Goal: Check status: Check status

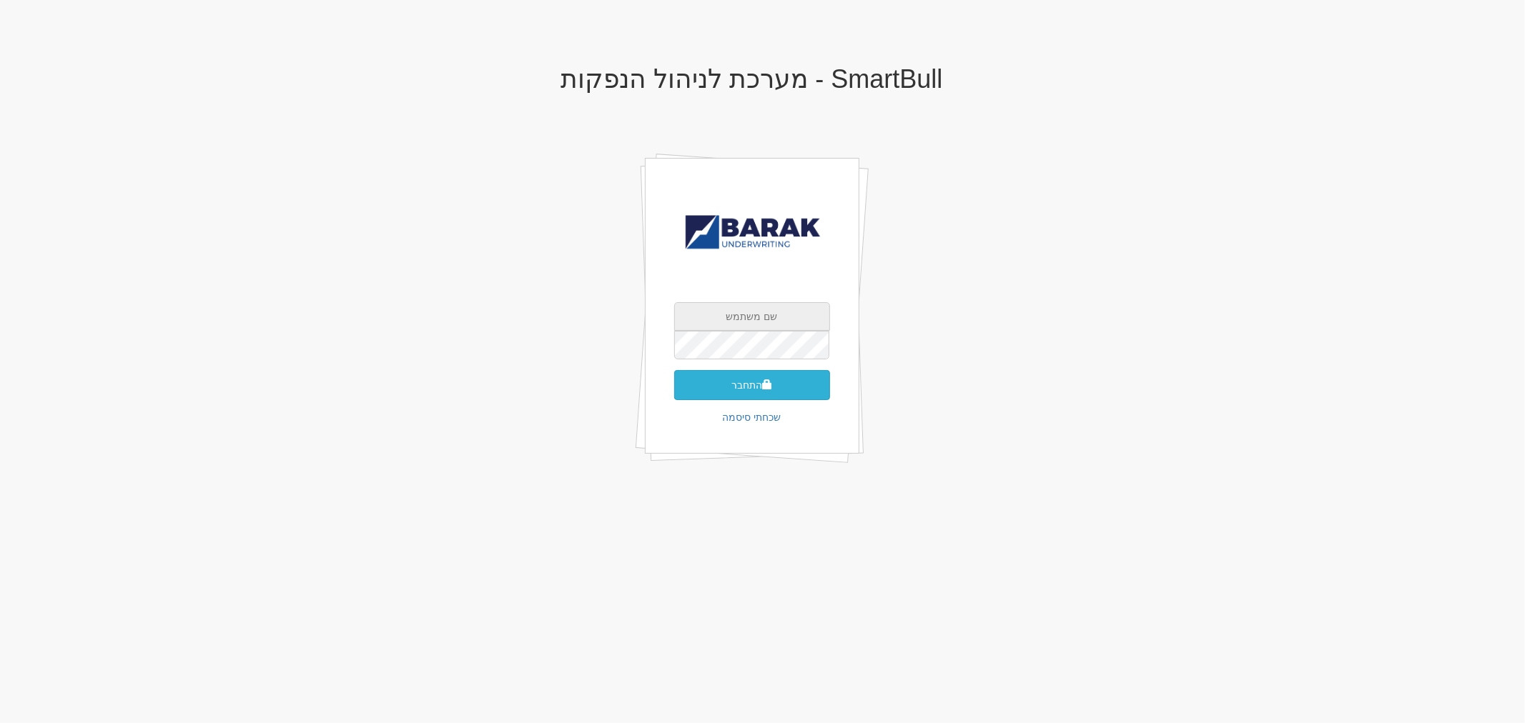
type input "[EMAIL_ADDRESS][DOMAIN_NAME]"
click at [735, 377] on button "התחבר" at bounding box center [752, 385] width 156 height 30
click at [740, 352] on input "text" at bounding box center [752, 366] width 156 height 29
type input "799071"
click at [674, 392] on button "התחבר" at bounding box center [752, 407] width 156 height 30
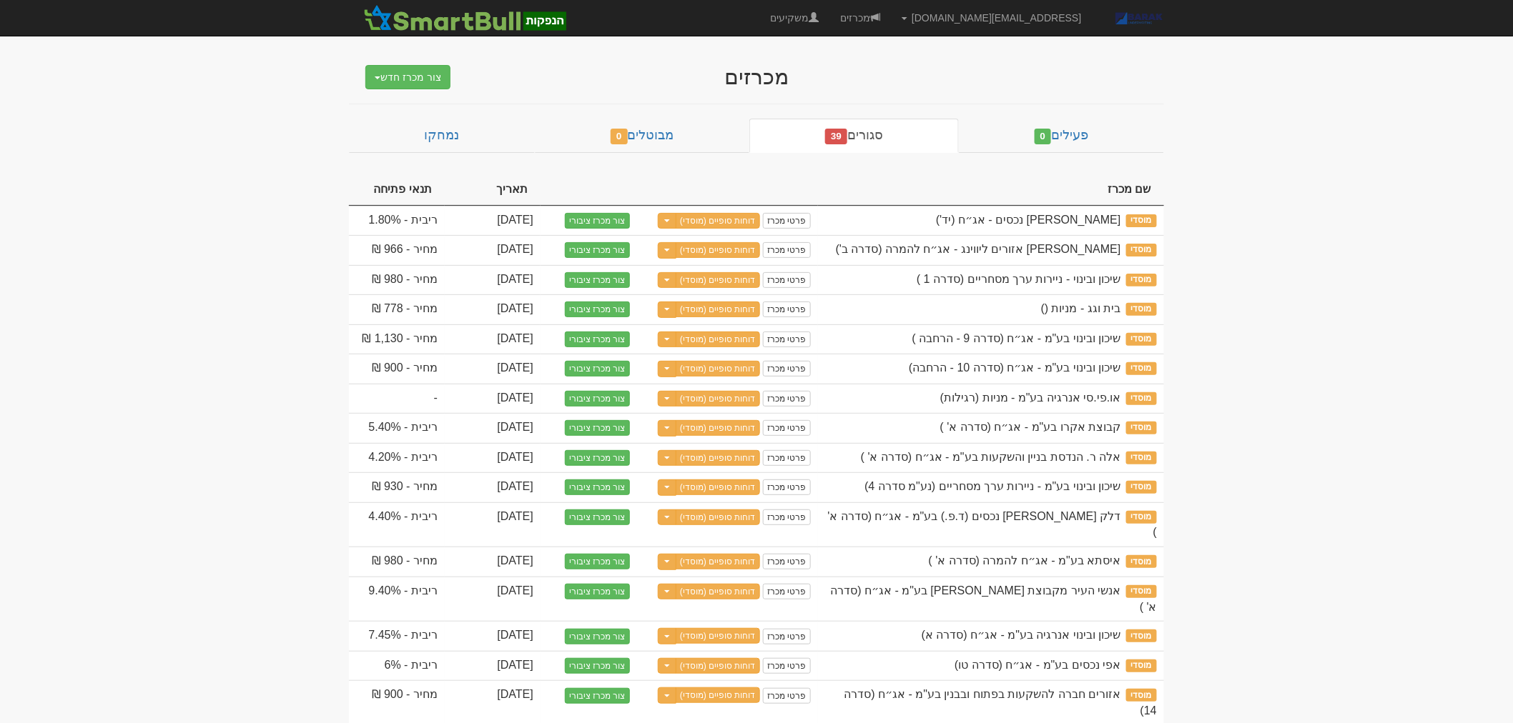
drag, startPoint x: 1409, startPoint y: 349, endPoint x: 1251, endPoint y: 467, distance: 197.2
click at [1408, 350] on body "hitum@barak-capital.co.il הגדרות חשבונות הנפקה תבניות הודעות קיבול X" at bounding box center [756, 719] width 1513 height 1438
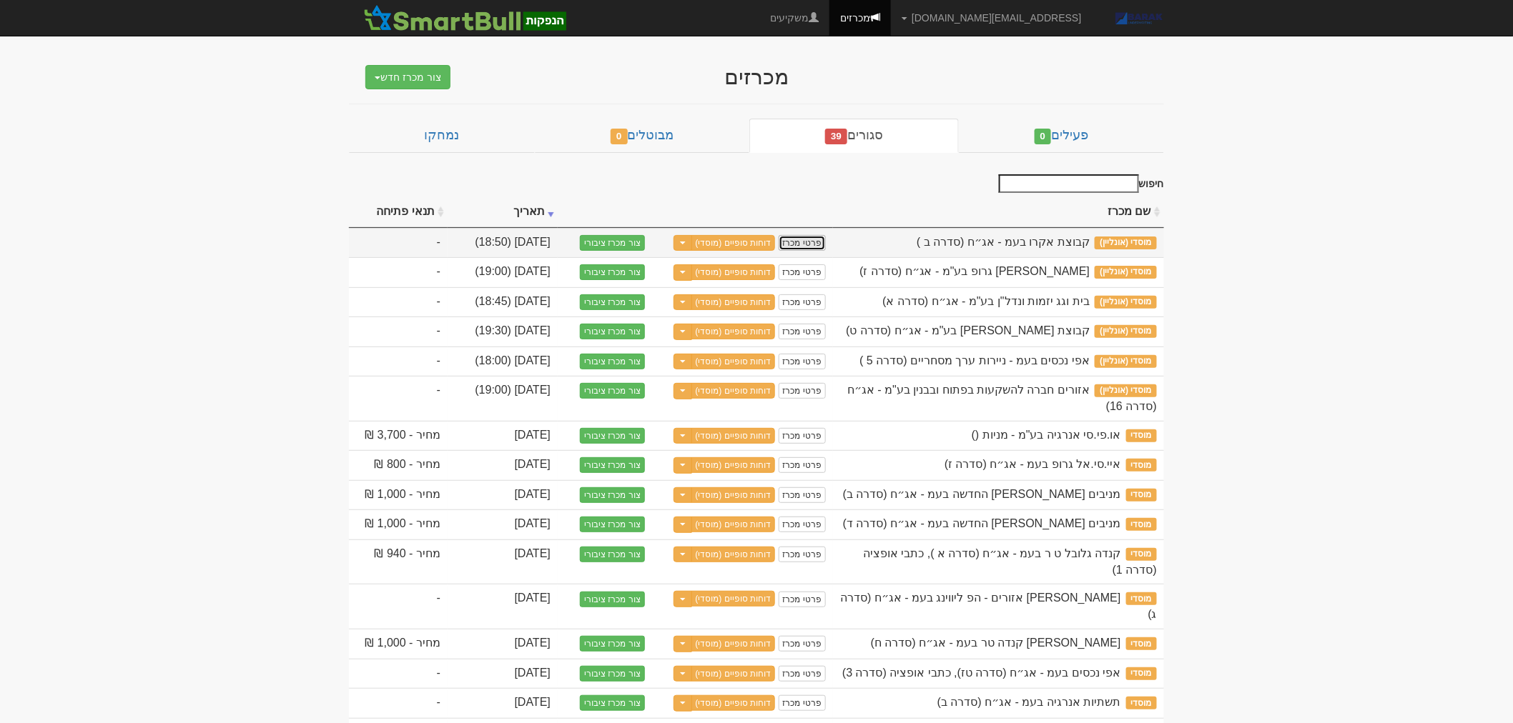
click at [813, 244] on link "פרטי מכרז" at bounding box center [801, 243] width 47 height 16
click at [1120, 247] on span "מוסדי (אונליין)" at bounding box center [1125, 243] width 62 height 13
click at [819, 246] on link "פרטי מכרז" at bounding box center [801, 243] width 47 height 16
click at [732, 253] on td "פרטי מכרז דוחות סופיים (מוסדי) Toggle Dropdown שכפל מכרז" at bounding box center [695, 243] width 275 height 30
click at [737, 239] on link "דוחות סופיים (מוסדי)" at bounding box center [733, 243] width 84 height 16
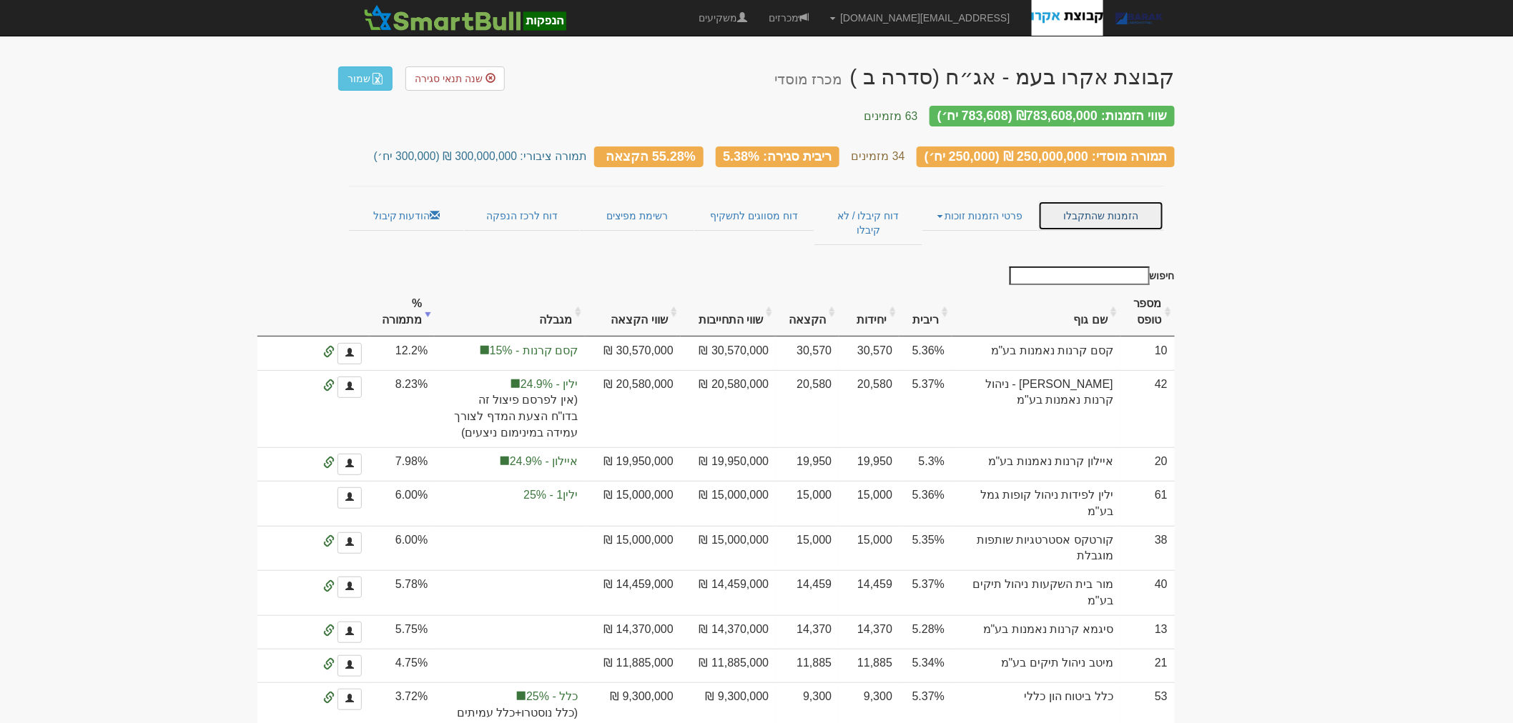
click at [1125, 202] on link "הזמנות שהתקבלו" at bounding box center [1101, 216] width 126 height 30
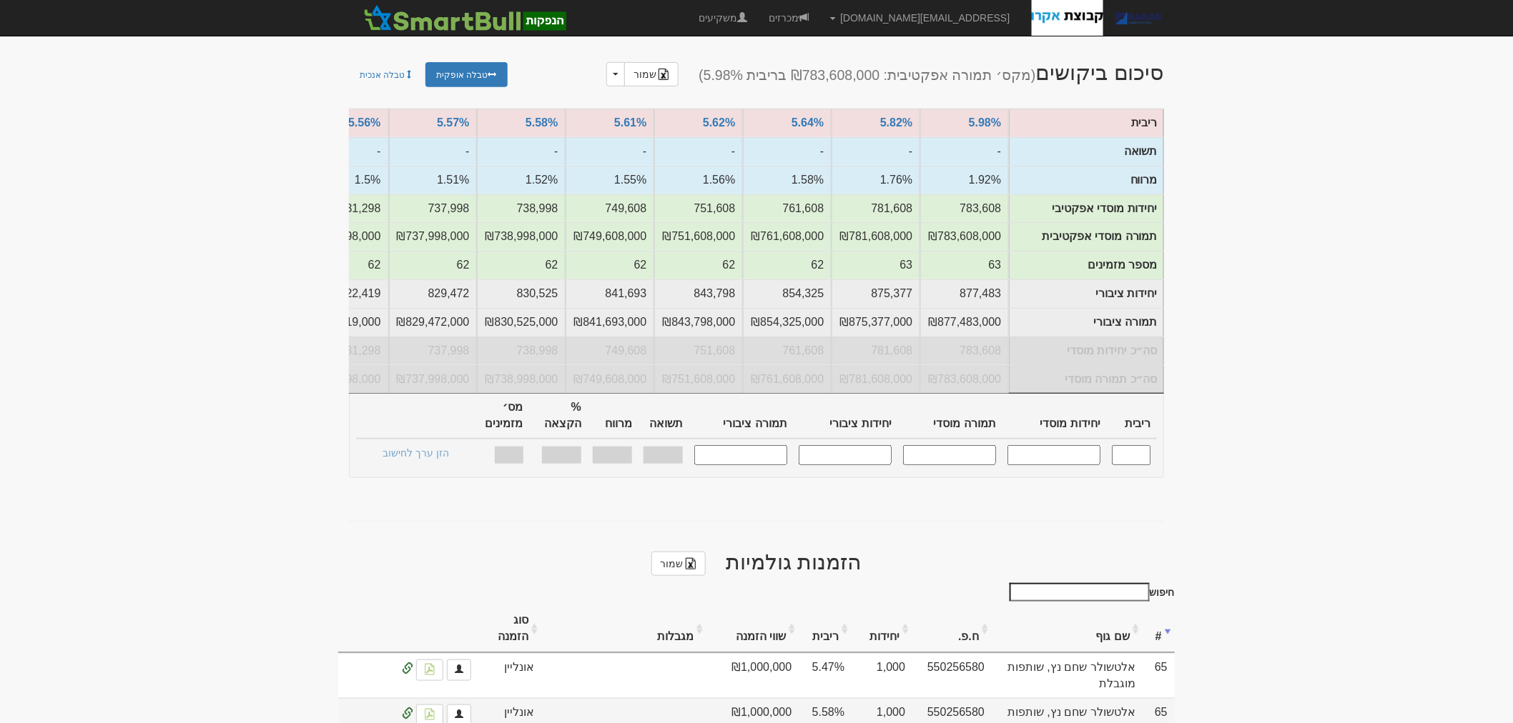
scroll to position [397, 0]
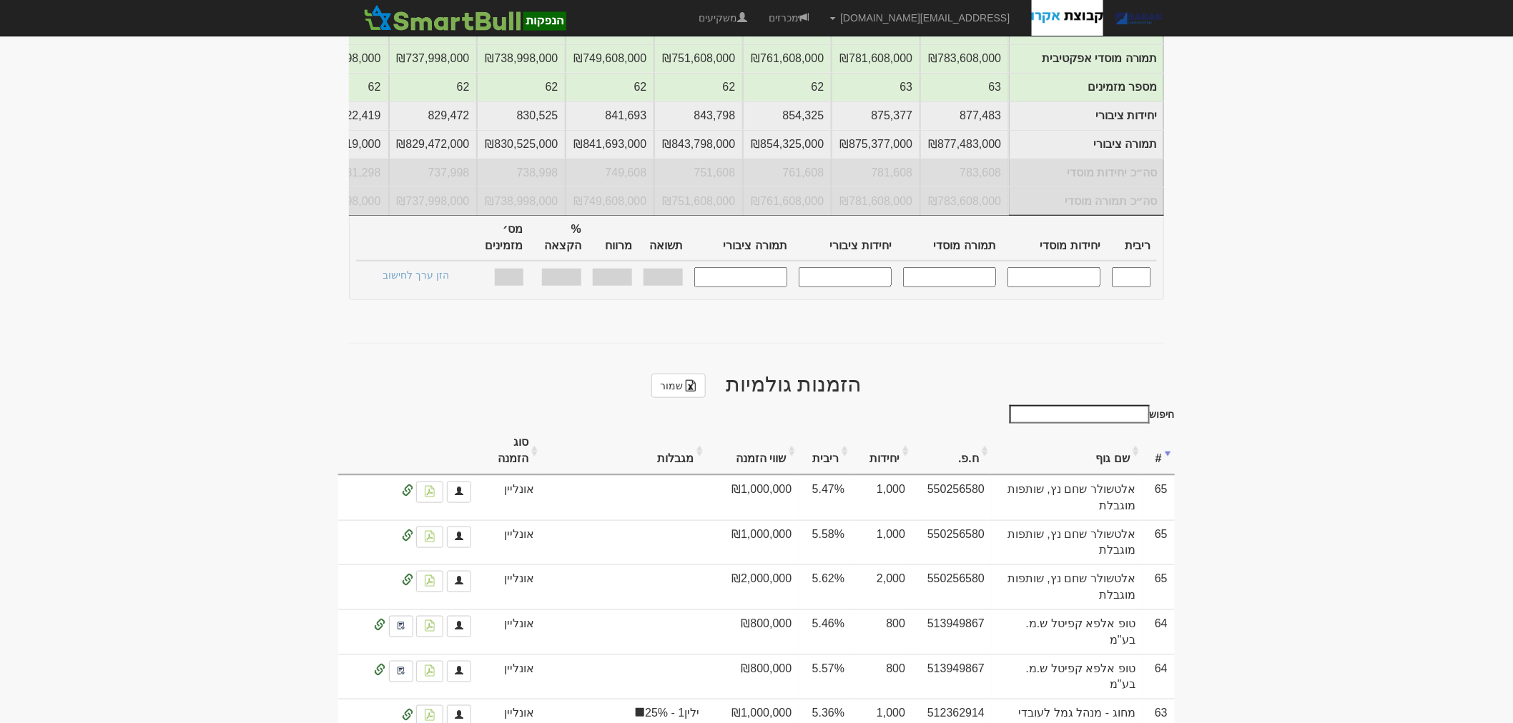
click at [1096, 405] on input "חיפוש" at bounding box center [1079, 414] width 140 height 19
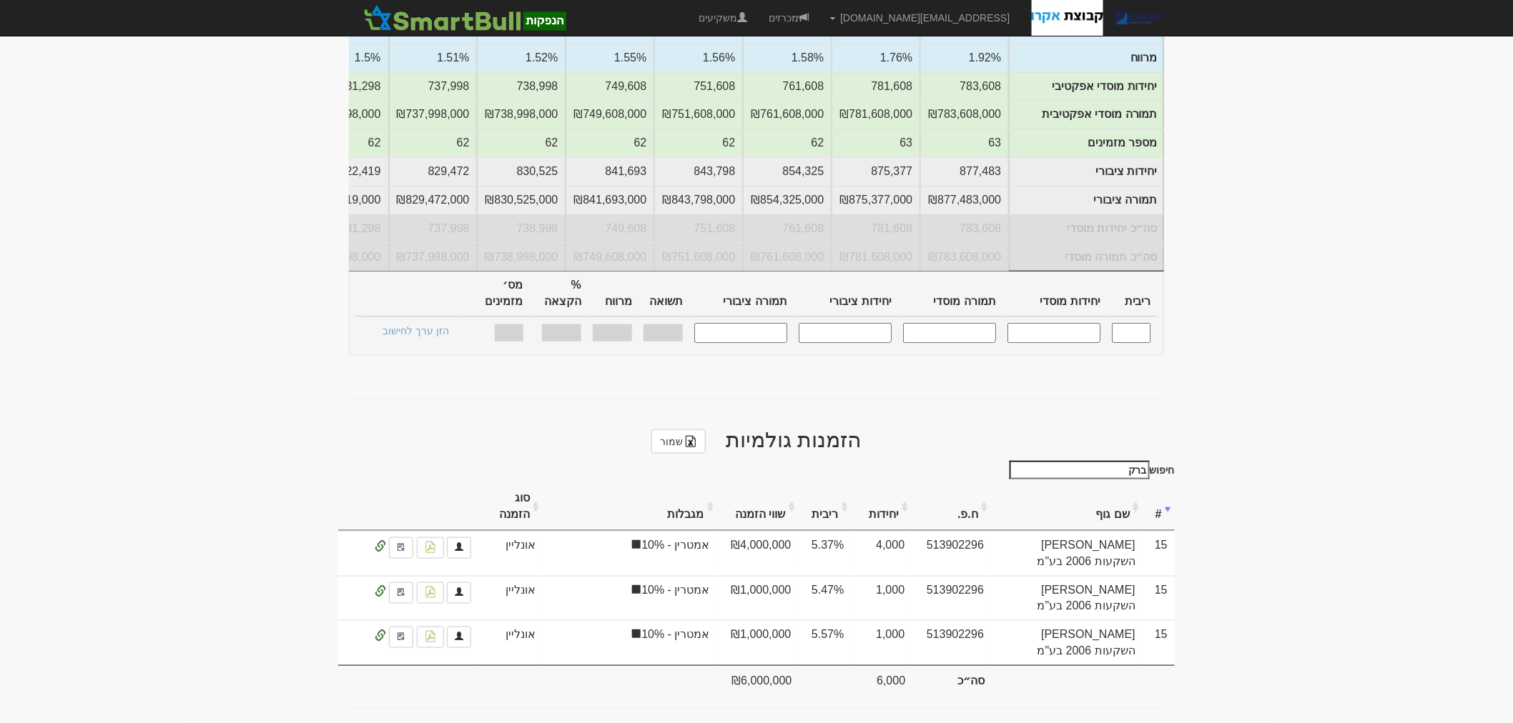
scroll to position [308, 0]
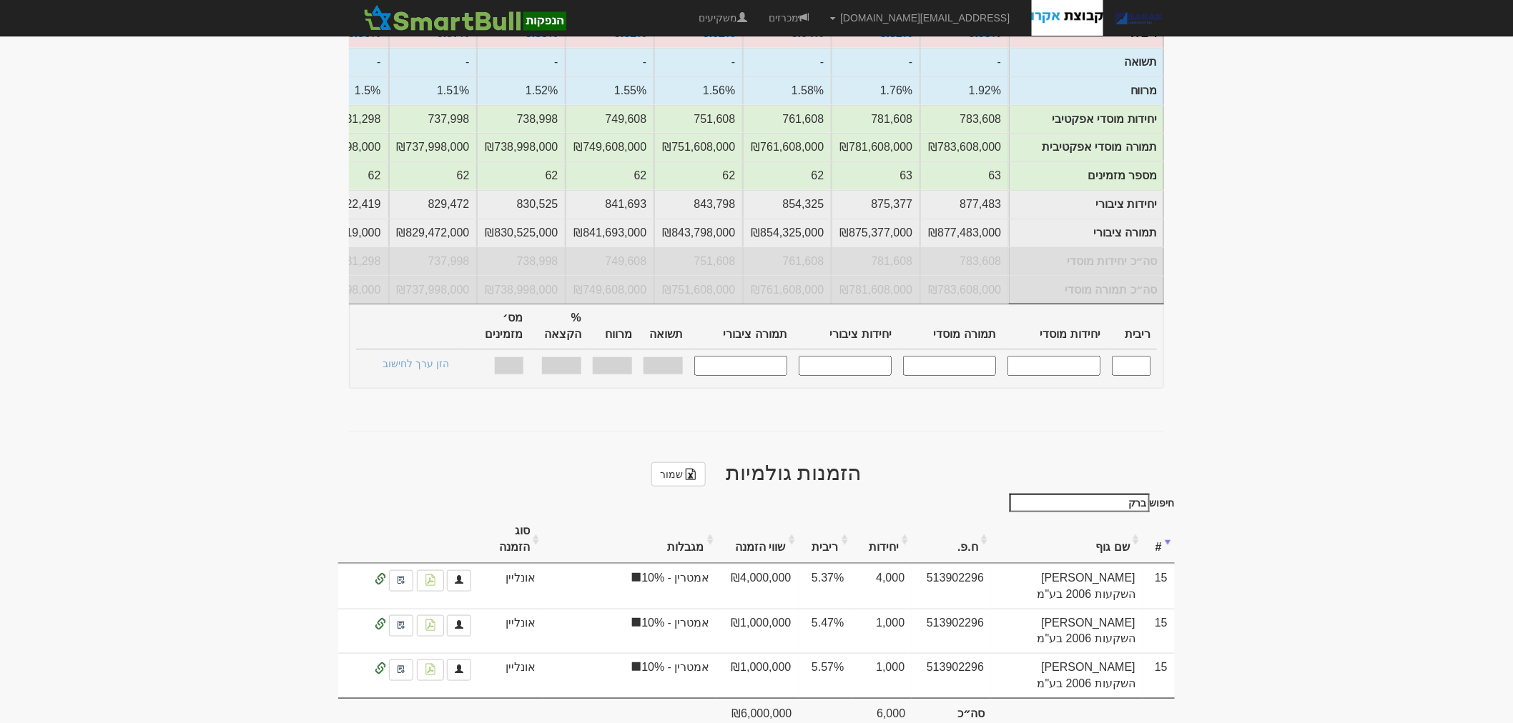
type input "ברק"
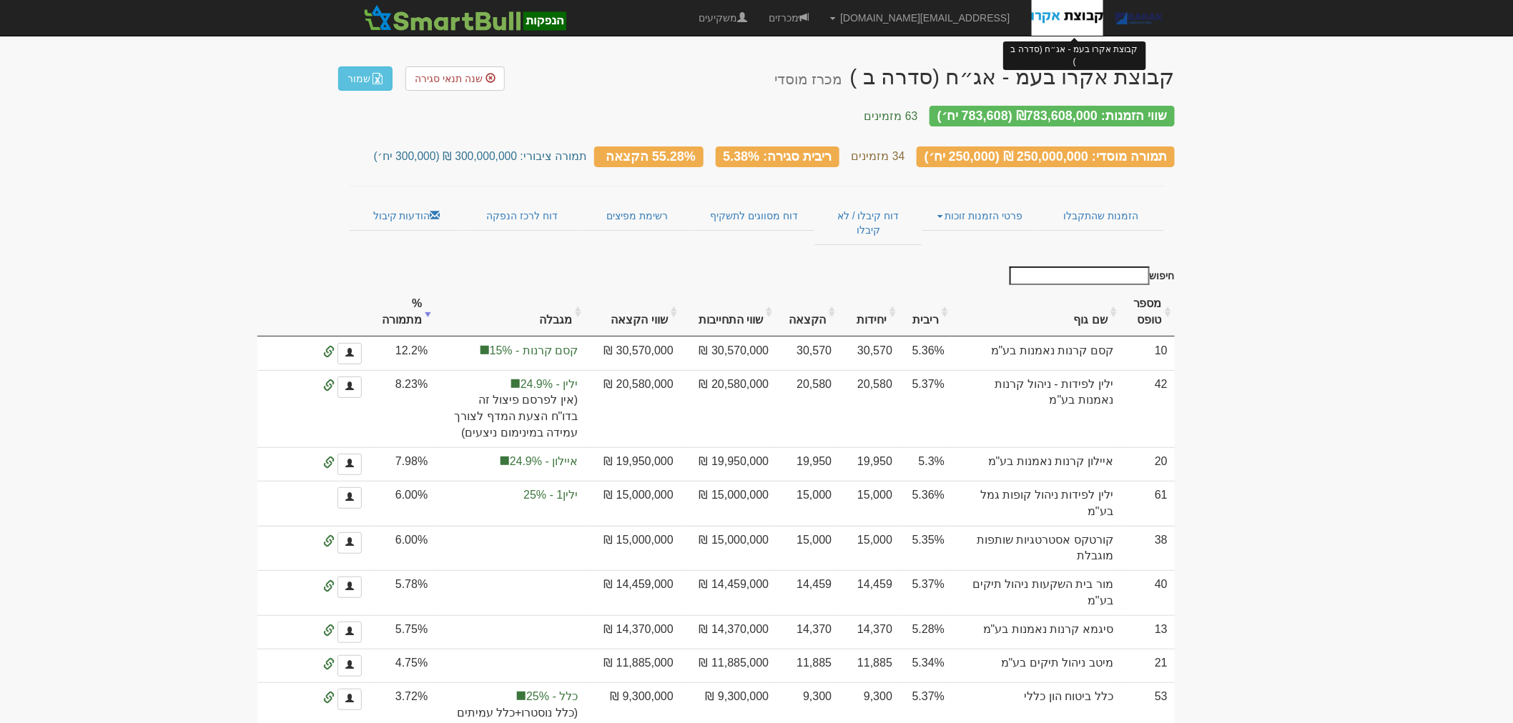
click at [1085, 22] on img at bounding box center [1067, 18] width 71 height 36
click at [819, 10] on link "מכרזים" at bounding box center [788, 18] width 61 height 36
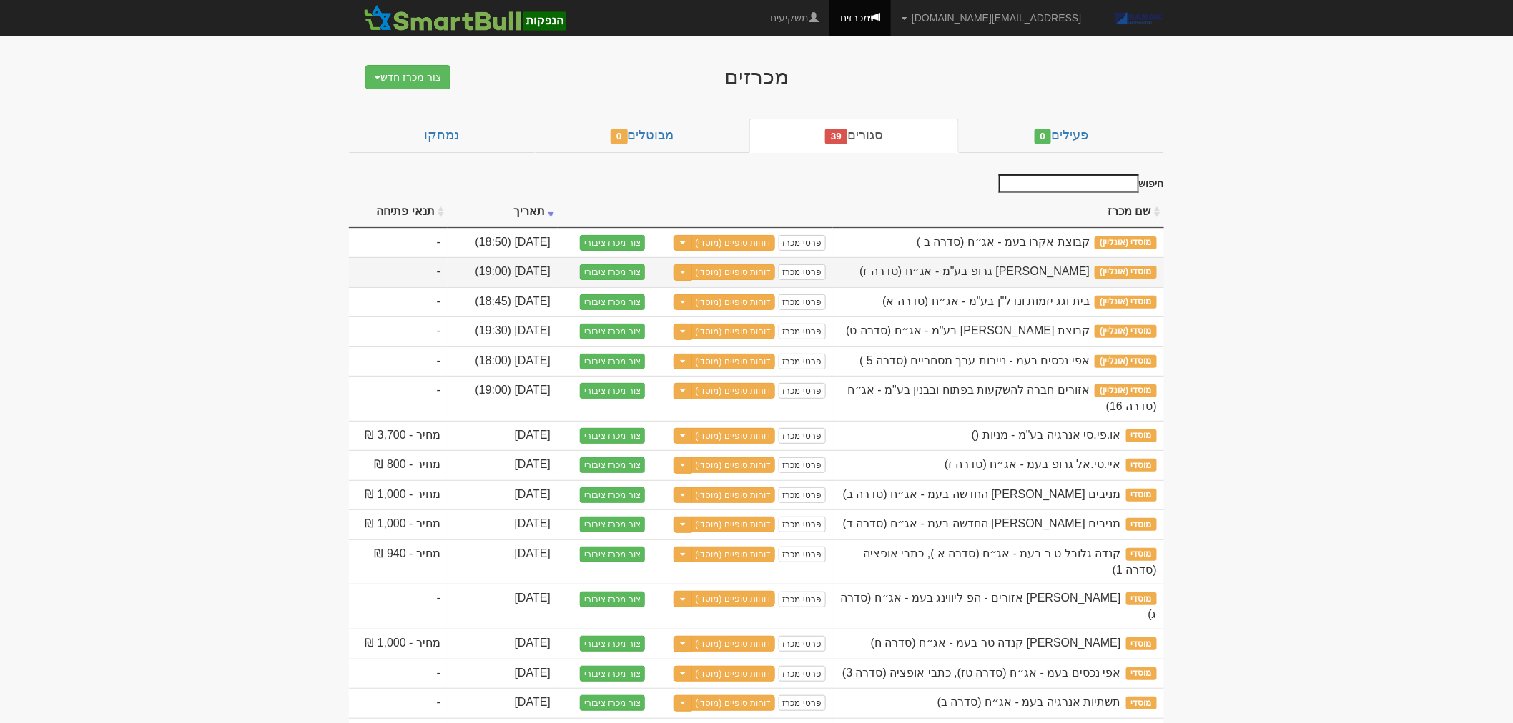
click at [1151, 274] on span "מוסדי (אונליין)" at bounding box center [1125, 272] width 62 height 13
click at [712, 275] on link "דוחות סופיים (מוסדי)" at bounding box center [733, 272] width 84 height 16
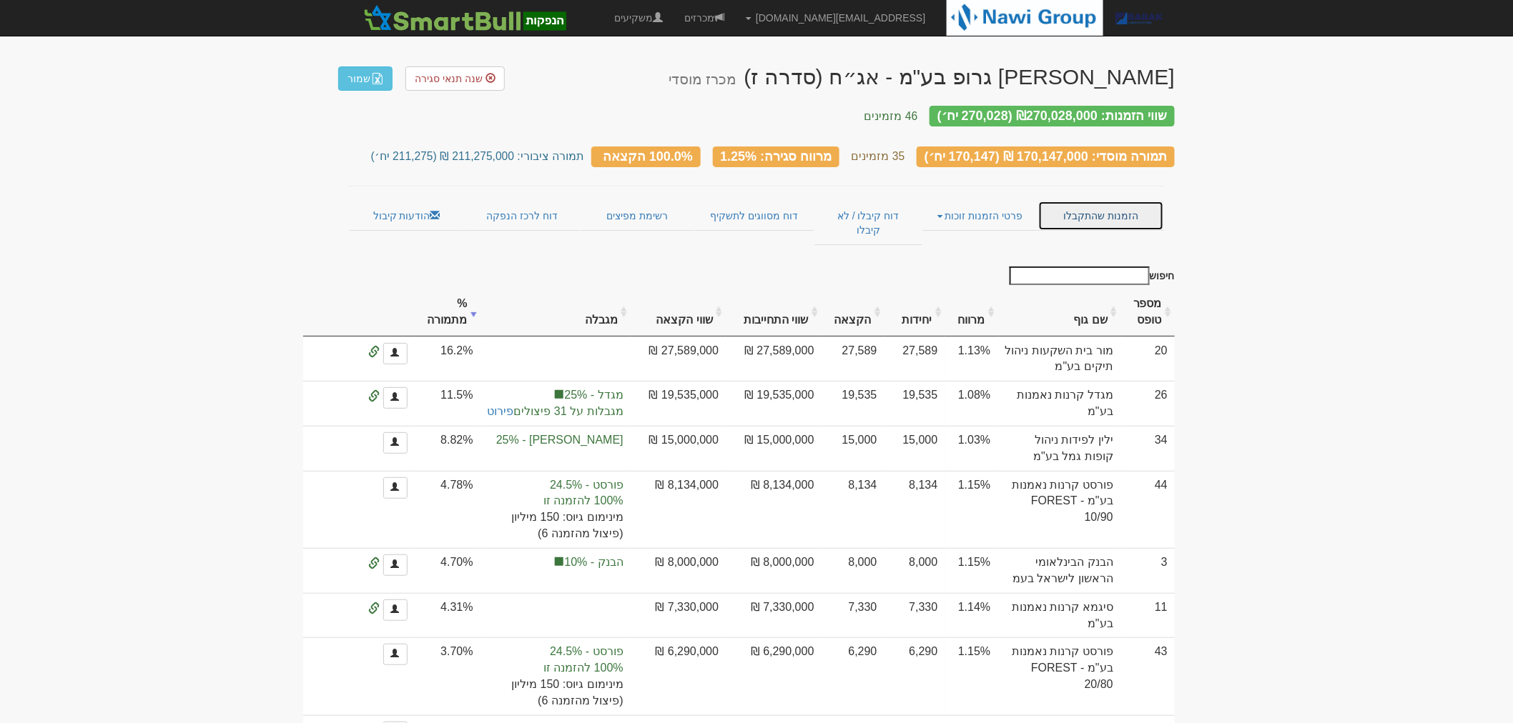
click at [1114, 201] on link "הזמנות שהתקבלו" at bounding box center [1101, 216] width 126 height 30
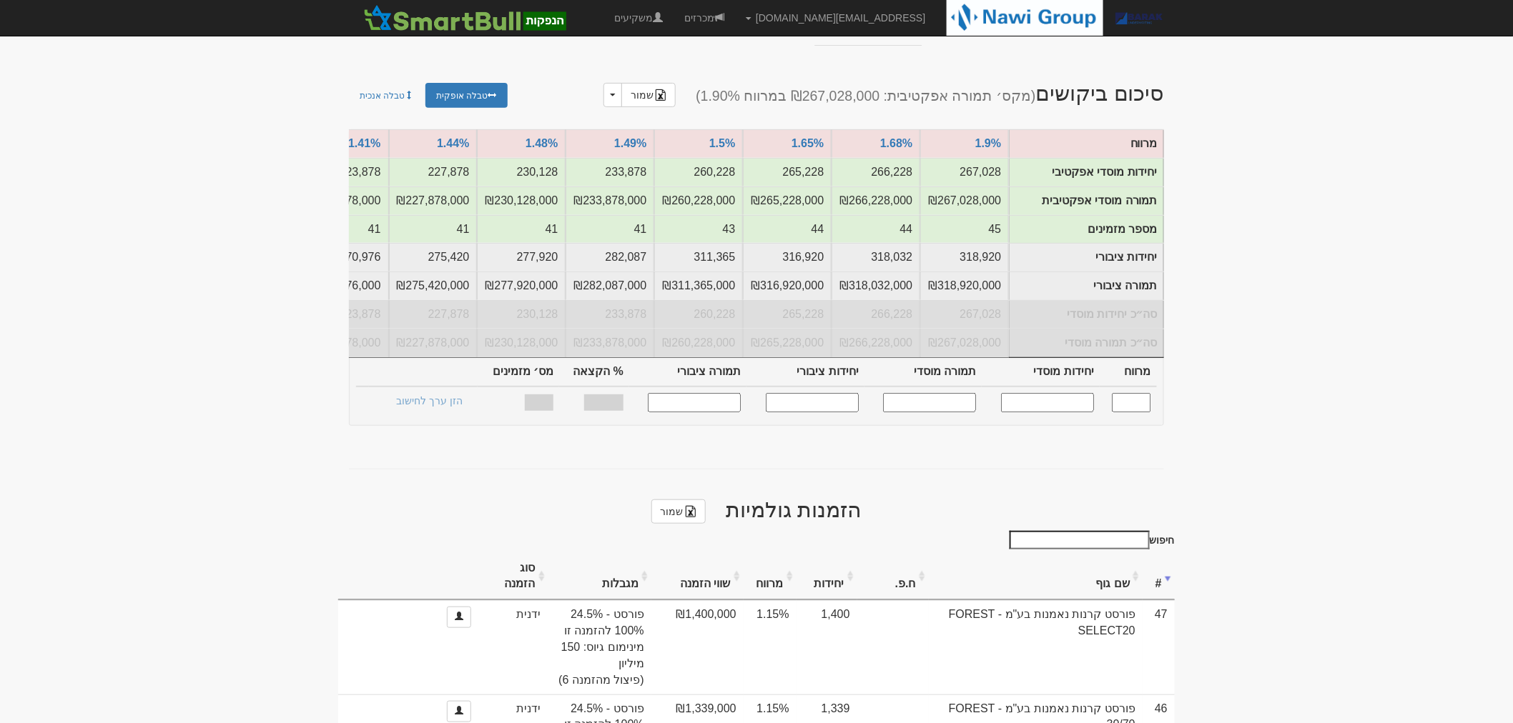
scroll to position [317, 0]
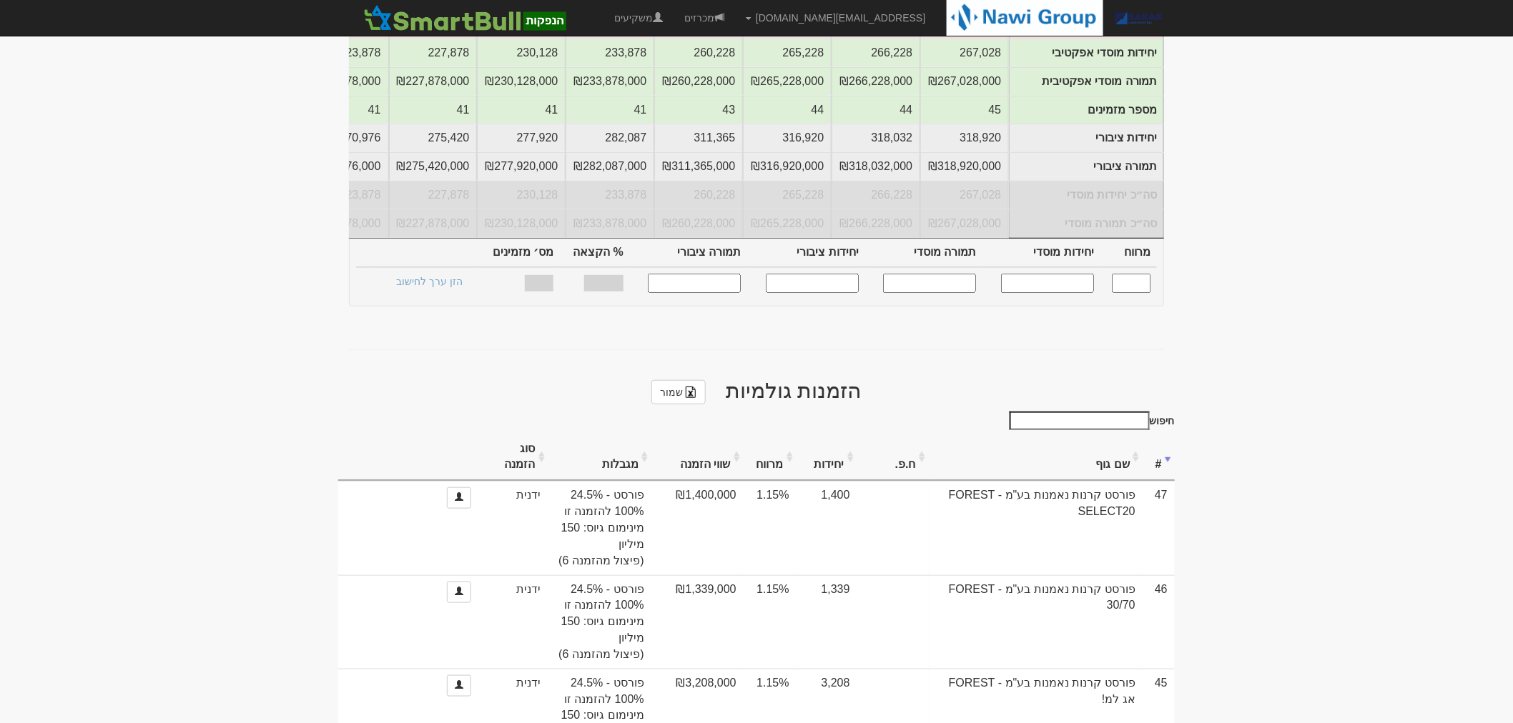
click at [1113, 412] on input "חיפוש" at bounding box center [1079, 421] width 140 height 19
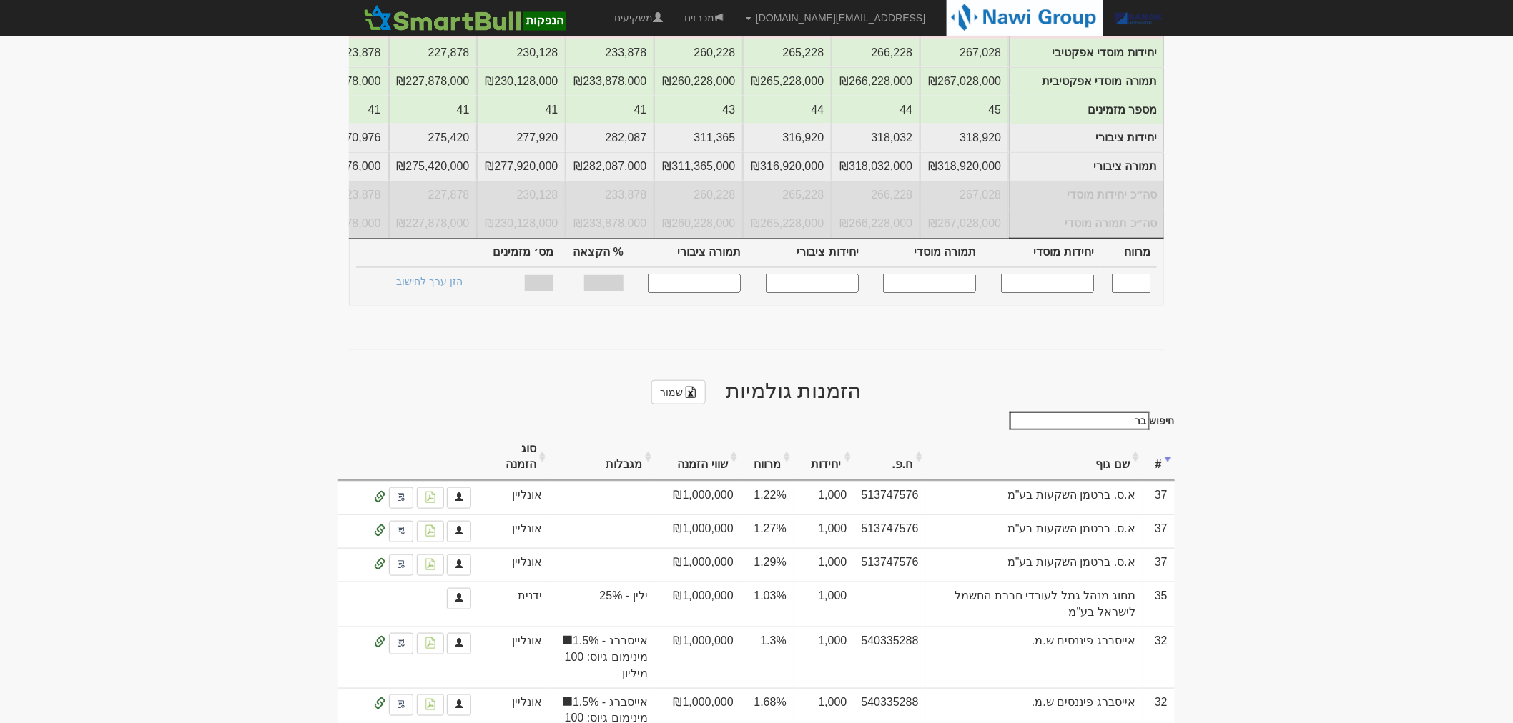
type input "ברק"
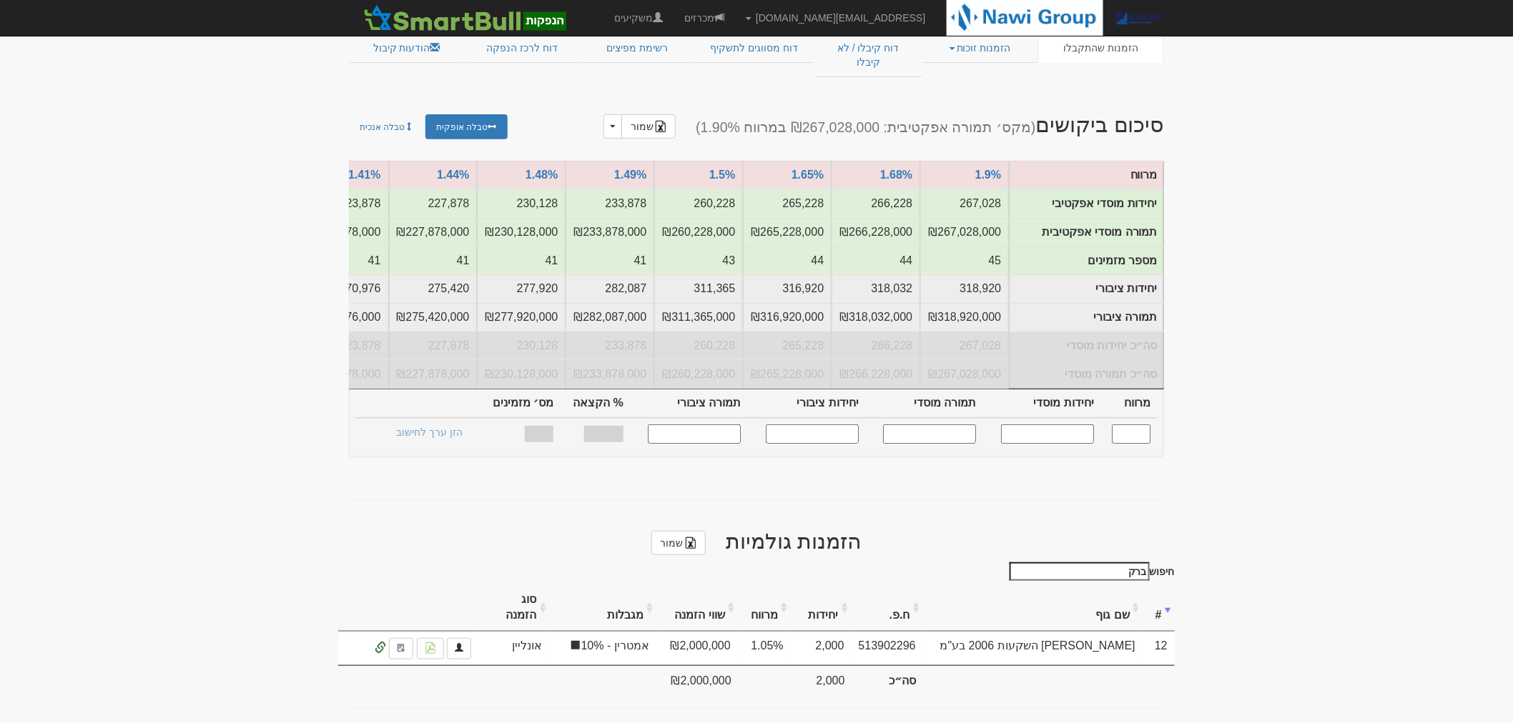
scroll to position [150, 0]
